Goal: Task Accomplishment & Management: Manage account settings

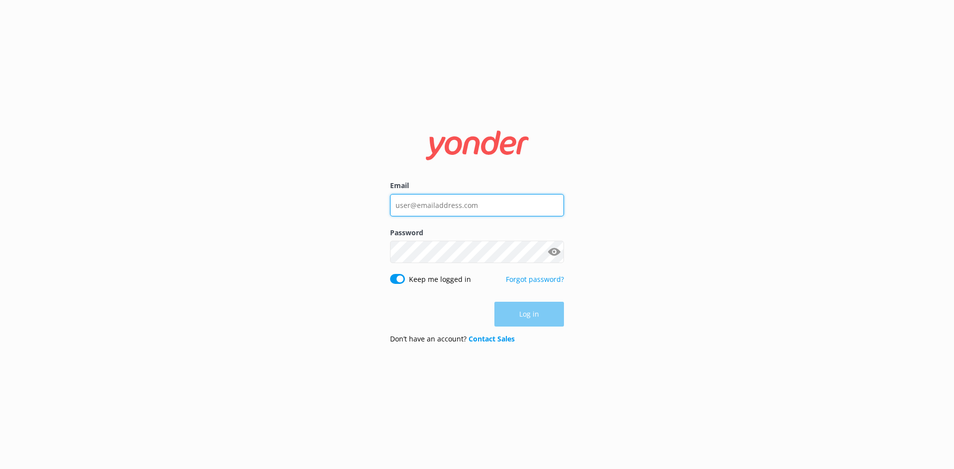
type input "[EMAIL_ADDRESS][DOMAIN_NAME]"
click at [531, 314] on div "Log in" at bounding box center [477, 314] width 174 height 25
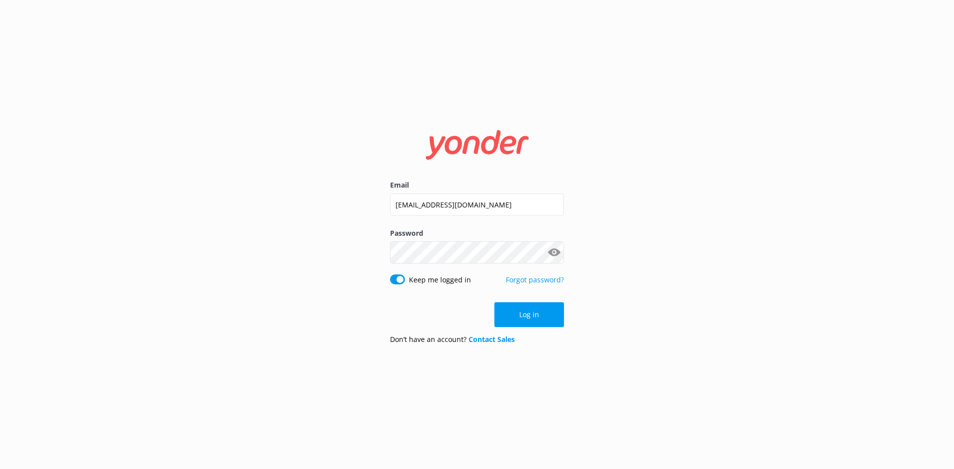
click at [531, 314] on button "Log in" at bounding box center [529, 315] width 70 height 25
